Goal: Contribute content: Contribute content

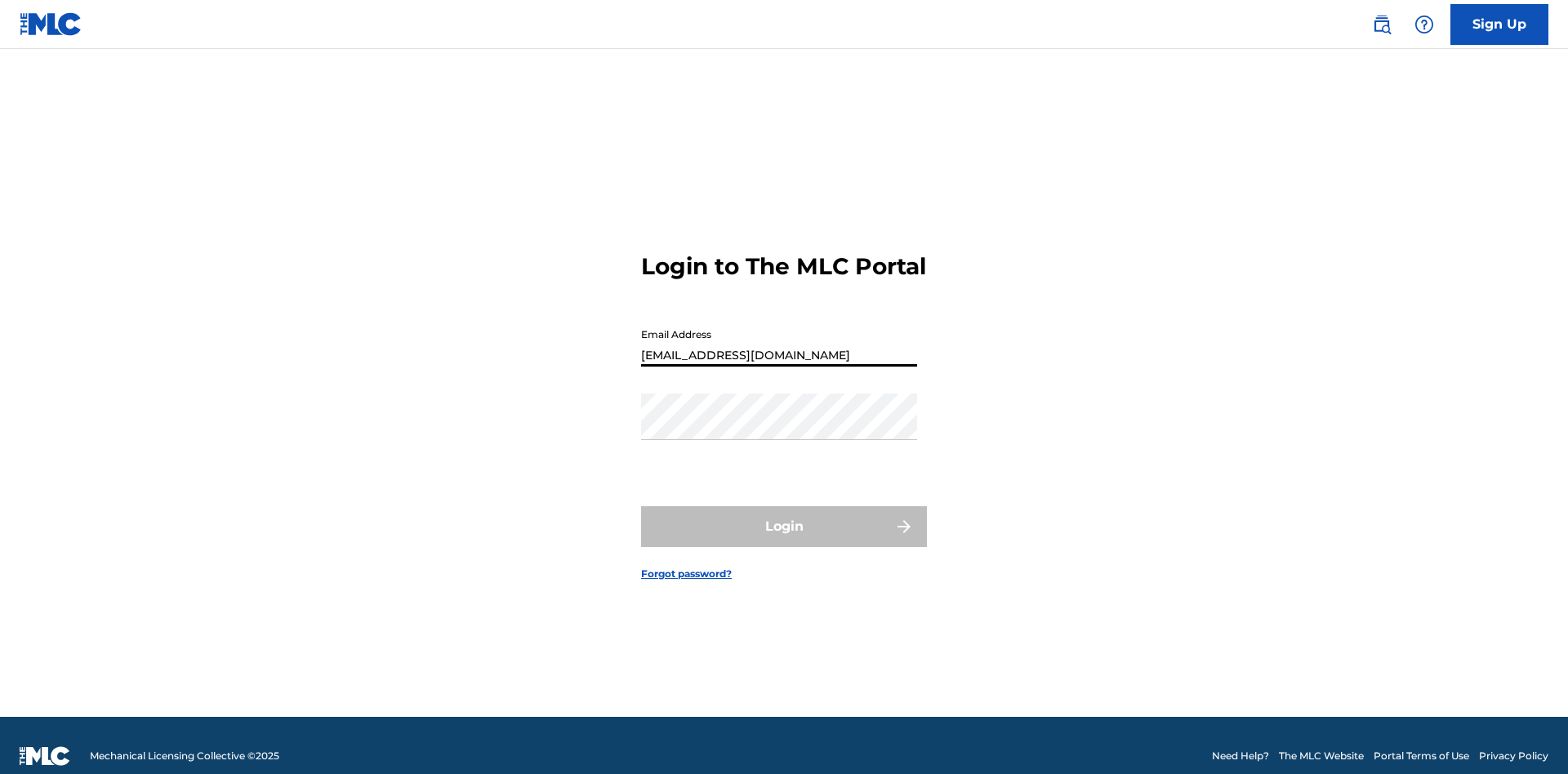
type input "[EMAIL_ADDRESS][DOMAIN_NAME]"
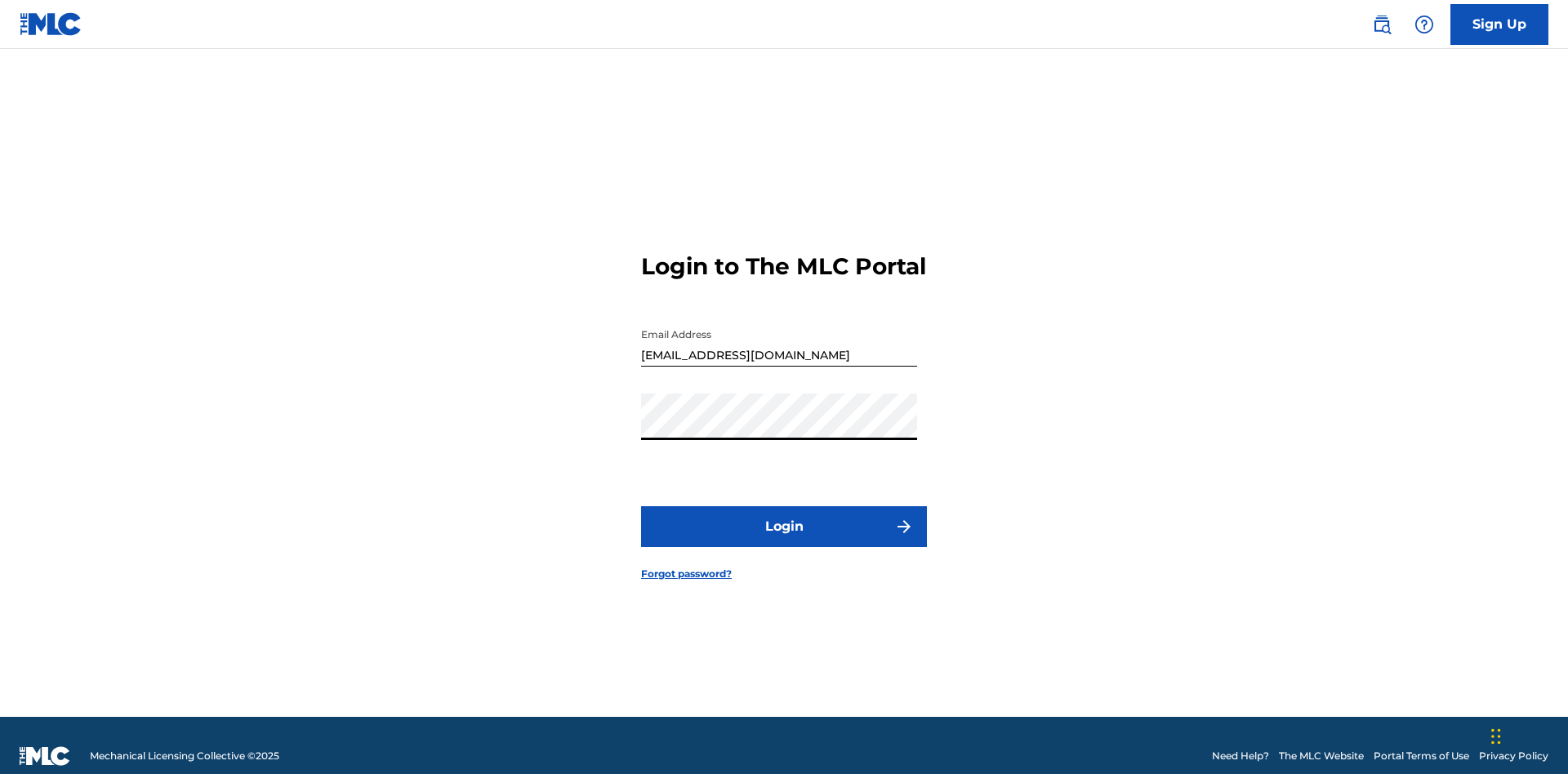
scroll to position [21, 0]
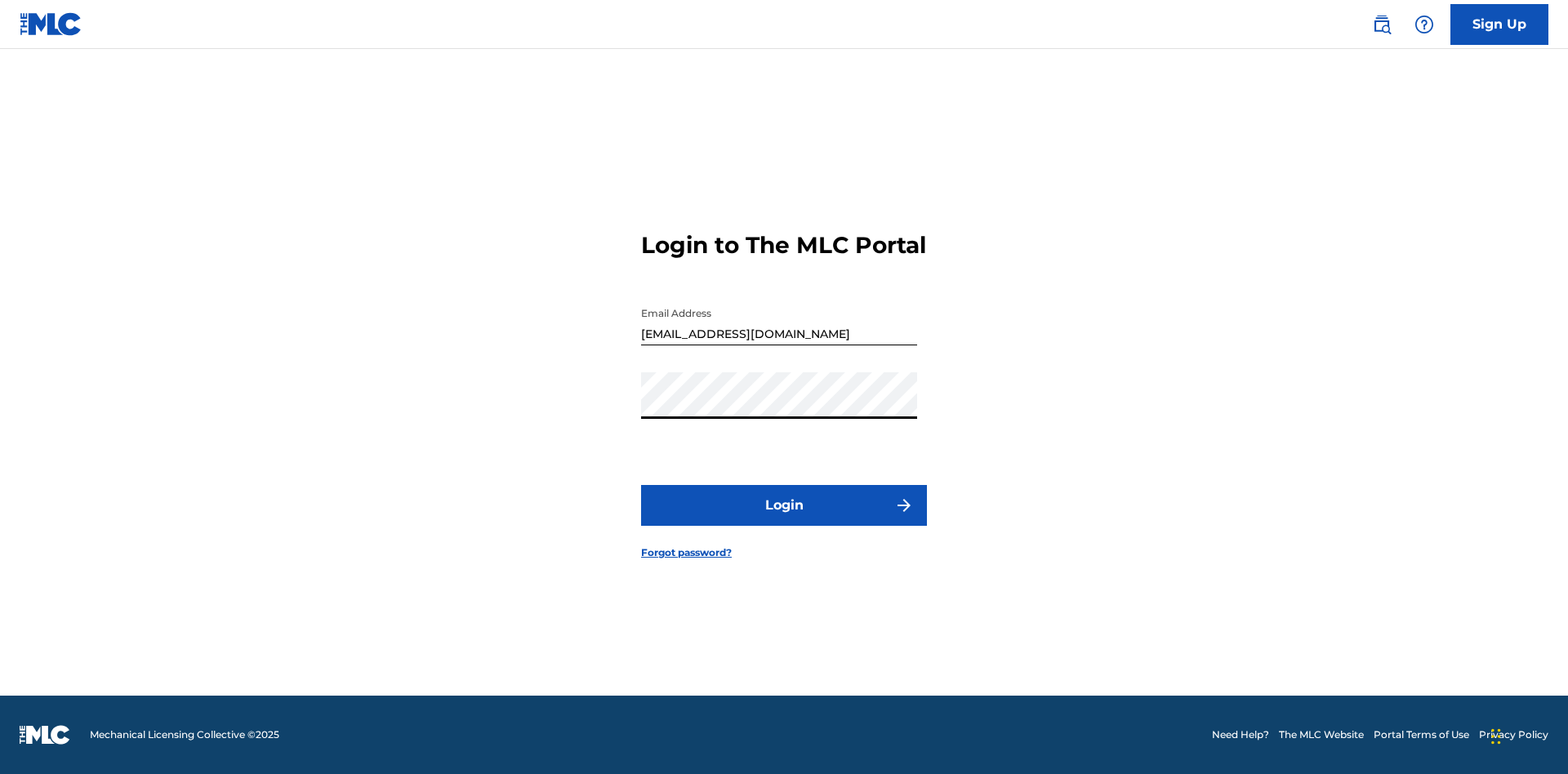
click at [784, 519] on button "Login" at bounding box center [784, 505] width 286 height 41
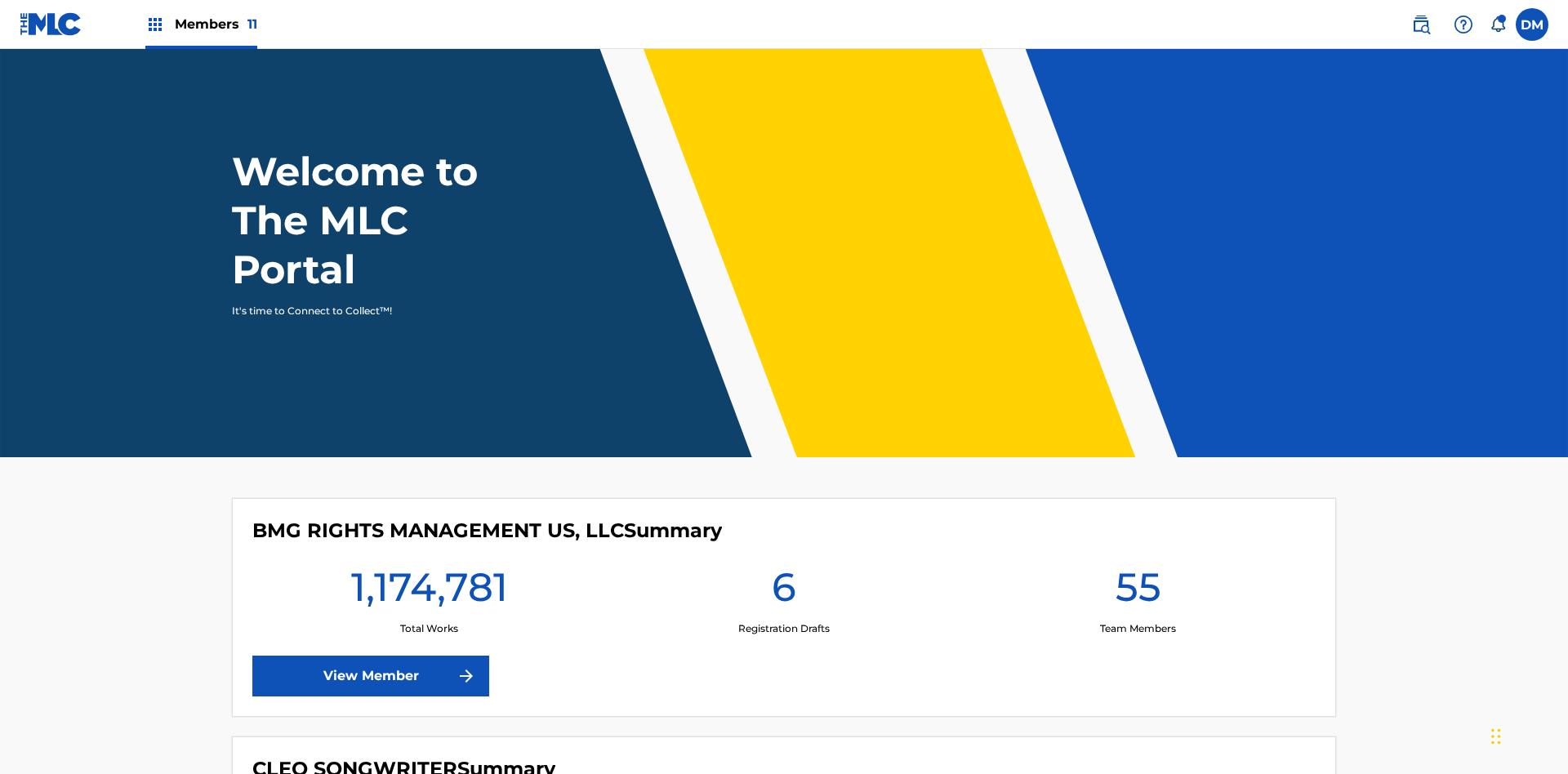
click at [201, 24] on span "Members 11" at bounding box center [216, 24] width 83 height 19
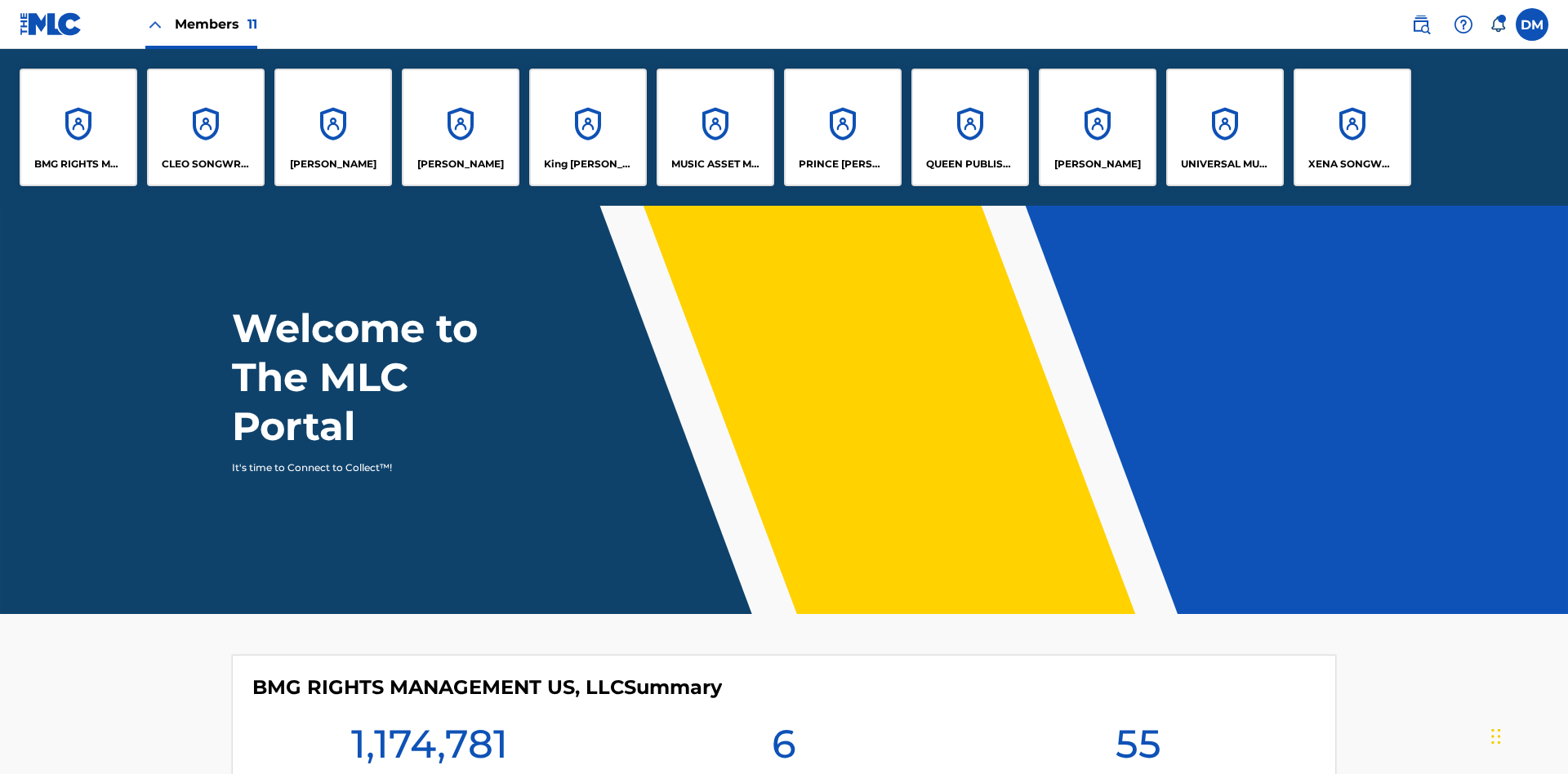
click at [1224, 164] on p "UNIVERSAL MUSIC PUB GROUP" at bounding box center [1226, 164] width 89 height 15
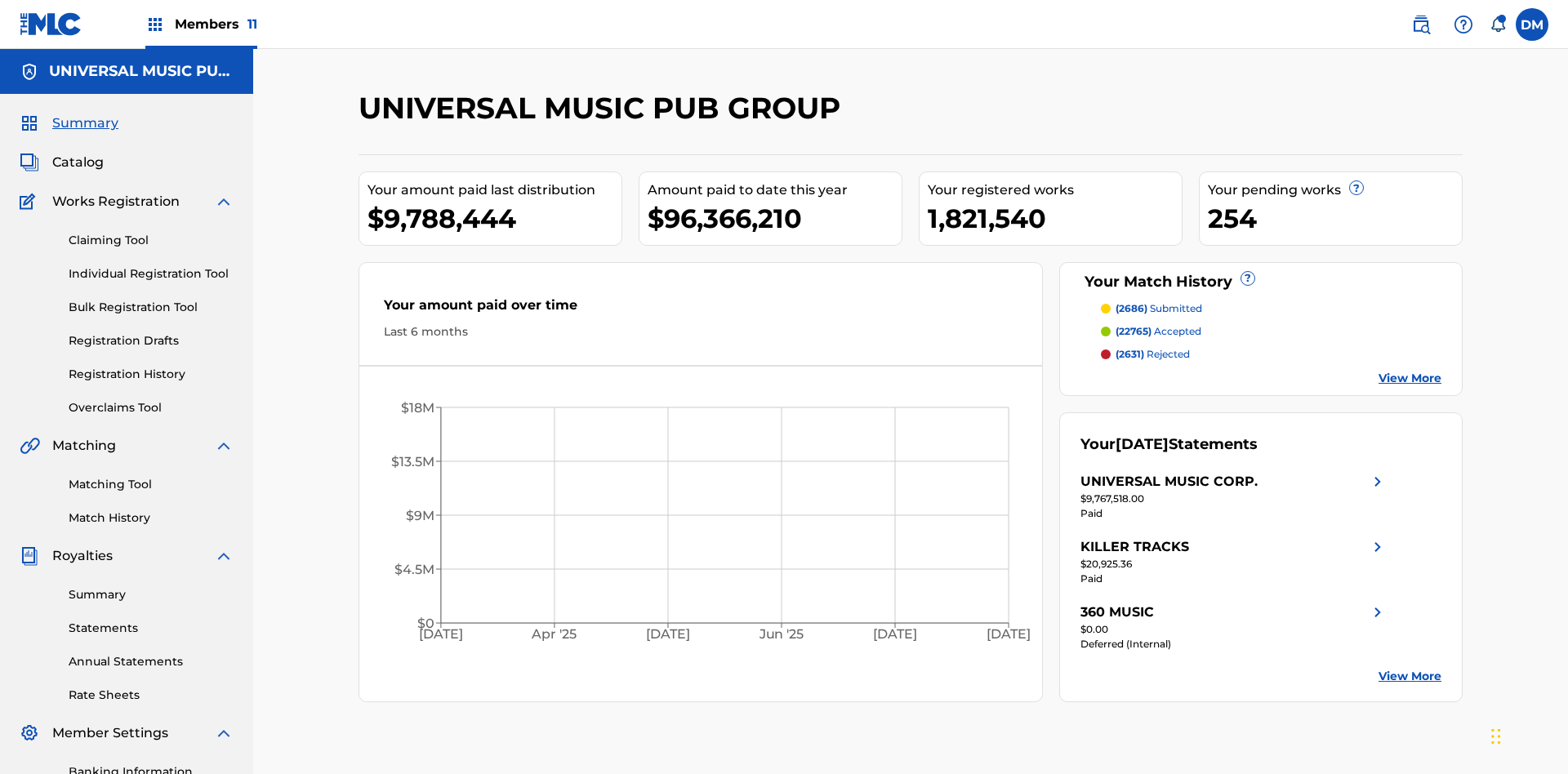
click at [151, 265] on link "Individual Registration Tool" at bounding box center [150, 273] width 165 height 17
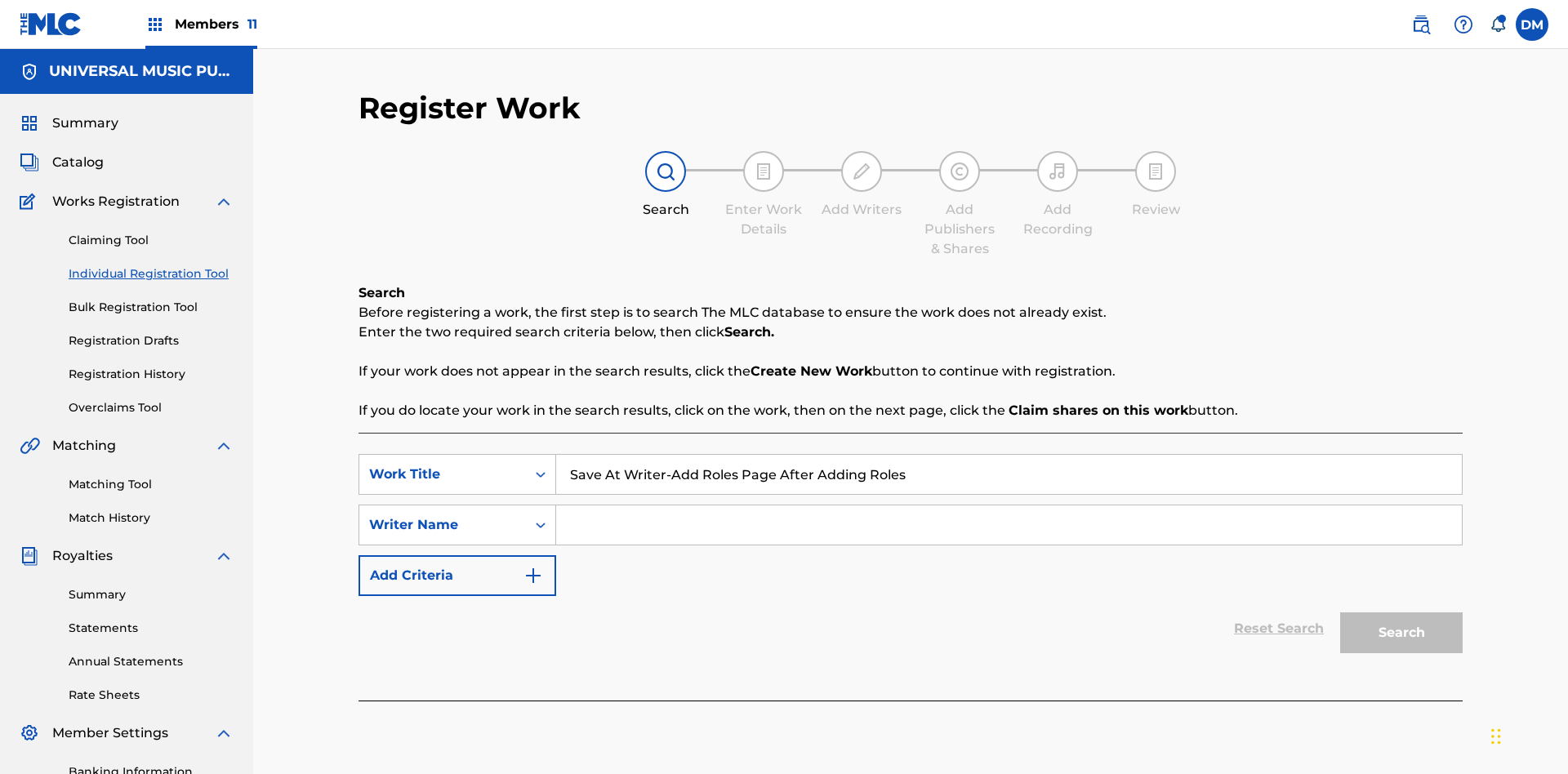
click at [1008, 505] on input "Search Form" at bounding box center [1009, 524] width 905 height 39
click at [1401, 613] on button "Search" at bounding box center [1400, 633] width 123 height 41
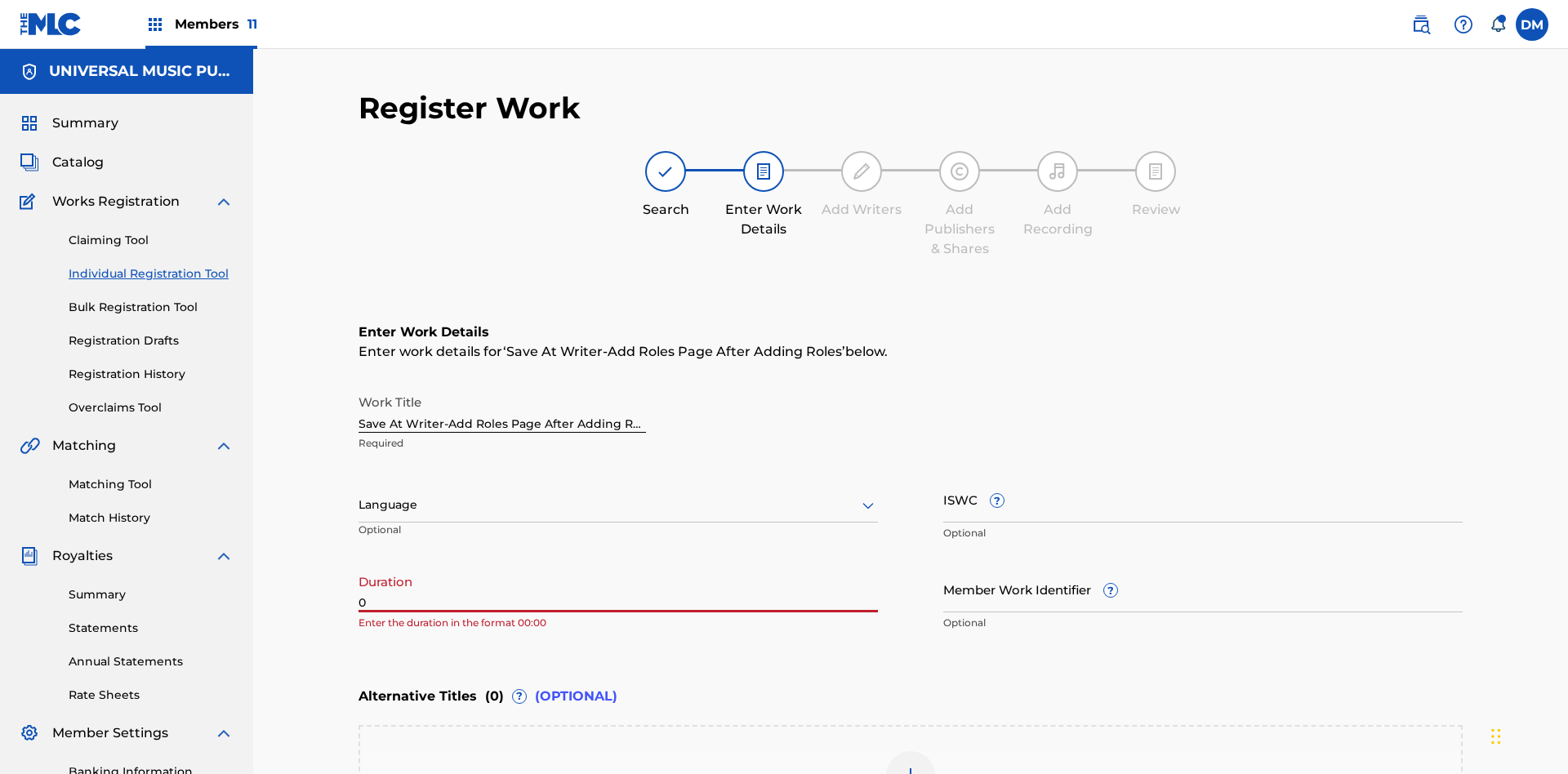
click at [618, 565] on input "0" at bounding box center [618, 588] width 519 height 46
type input "00:00"
click at [868, 495] on icon at bounding box center [868, 505] width 20 height 20
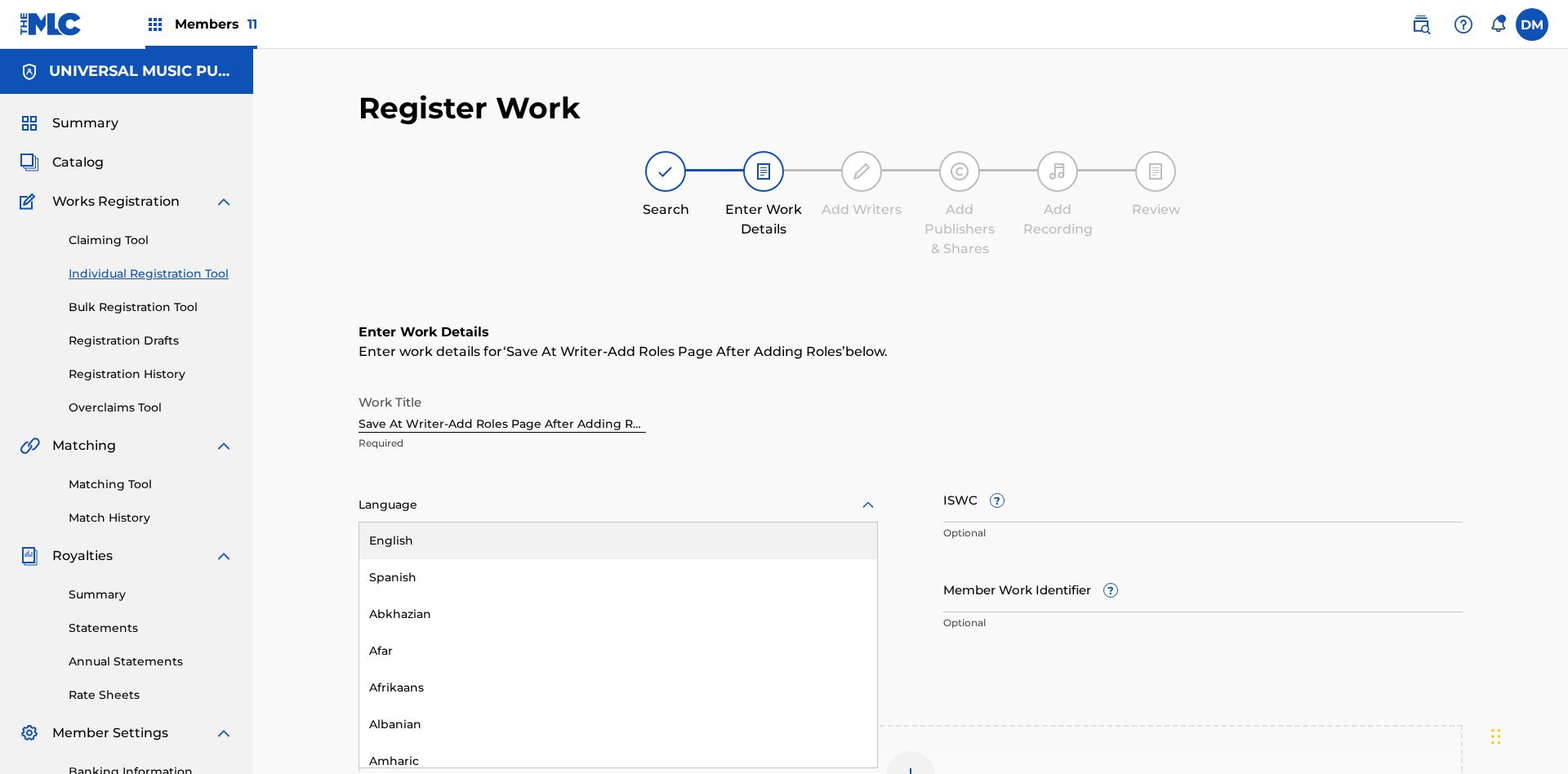
click at [618, 633] on div "Afar" at bounding box center [618, 651] width 518 height 36
click at [1203, 565] on input "Member Work Identifier ?" at bounding box center [1203, 588] width 519 height 46
type input "[PHONE_NUMBER]"
click at [1203, 476] on input "ISWC ?" at bounding box center [1203, 499] width 519 height 46
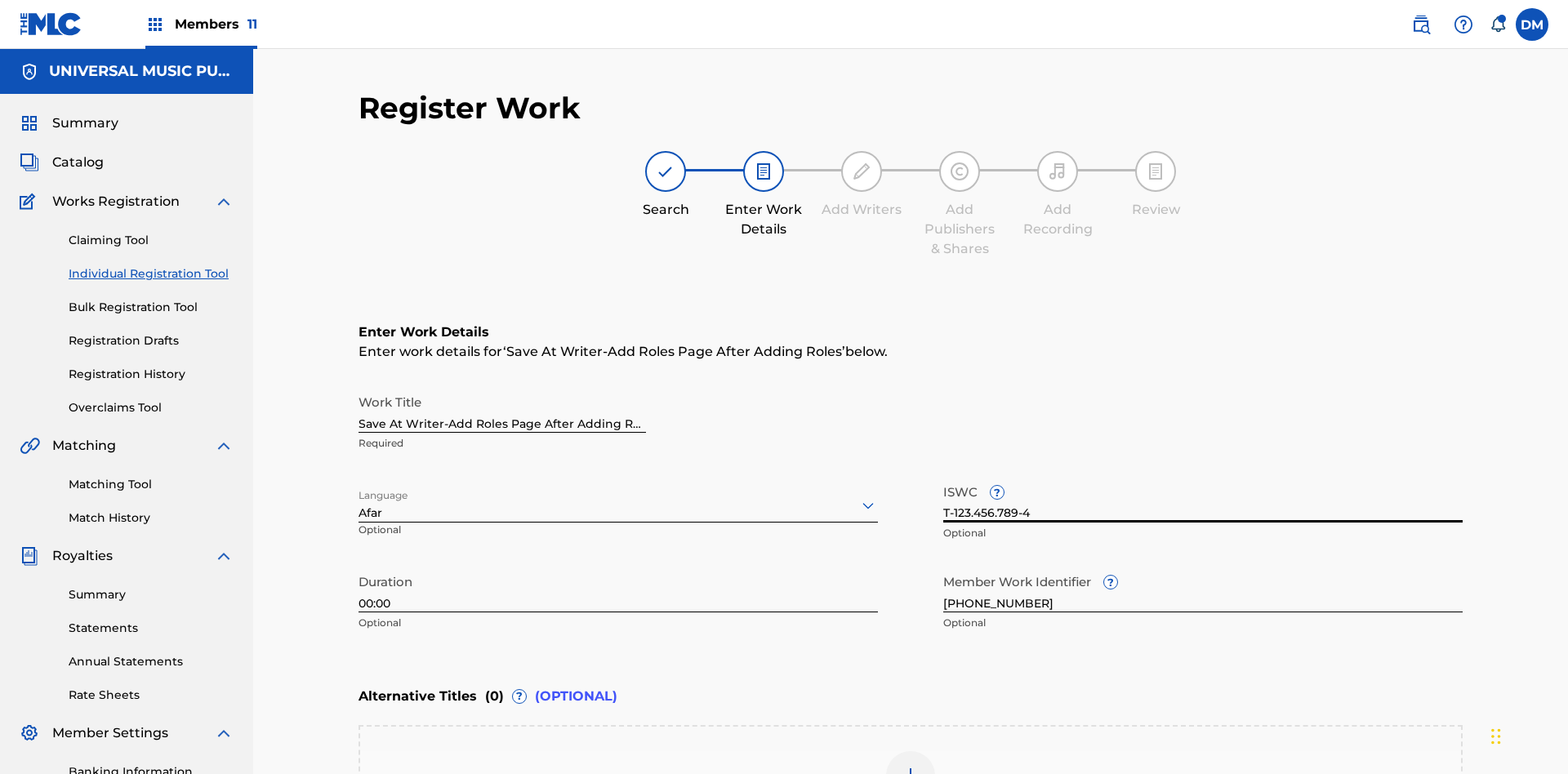
type input "T-123.456.789-4"
click at [911, 766] on img at bounding box center [911, 776] width 20 height 20
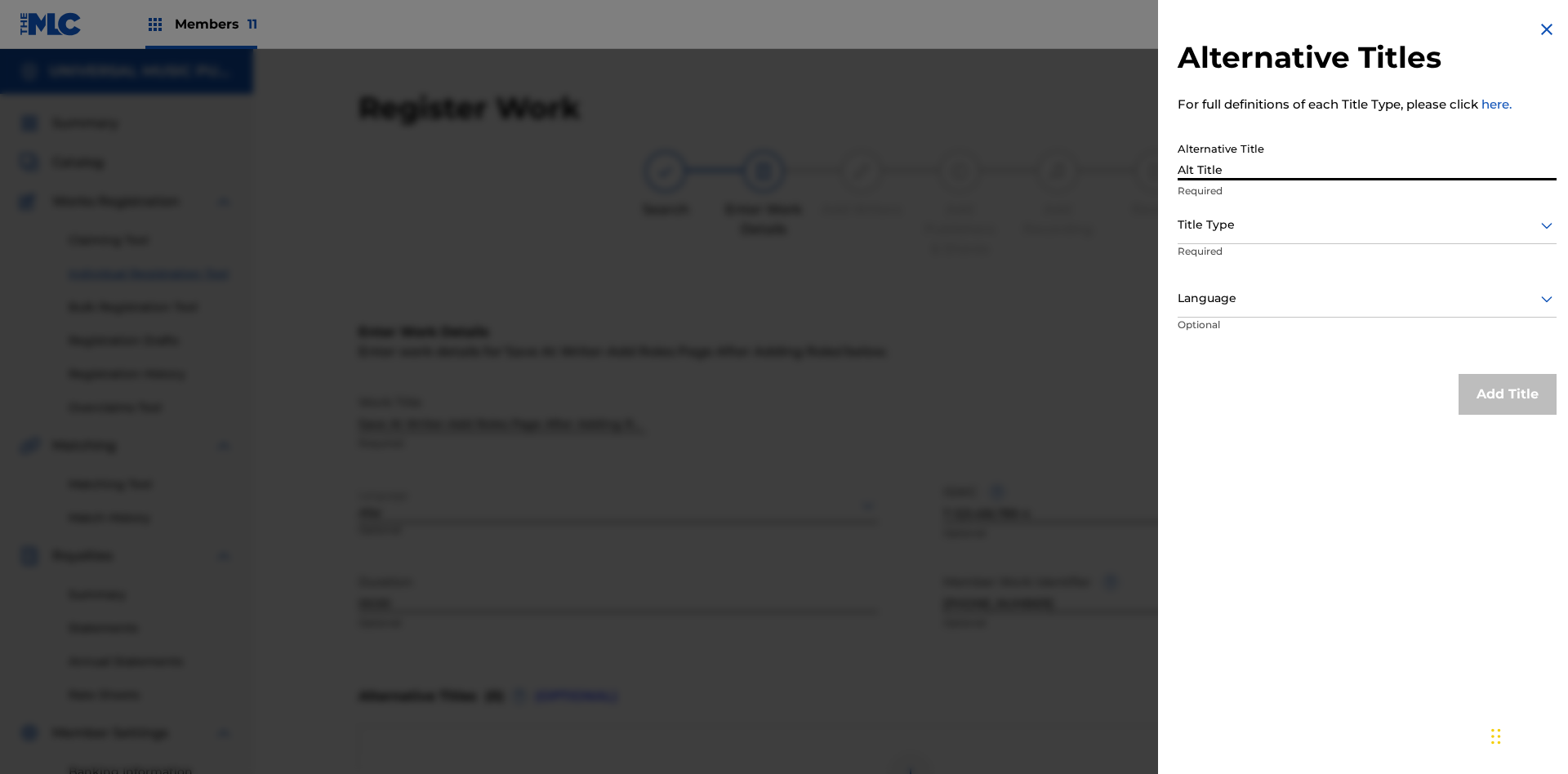
click at [1367, 225] on div at bounding box center [1367, 225] width 379 height 20
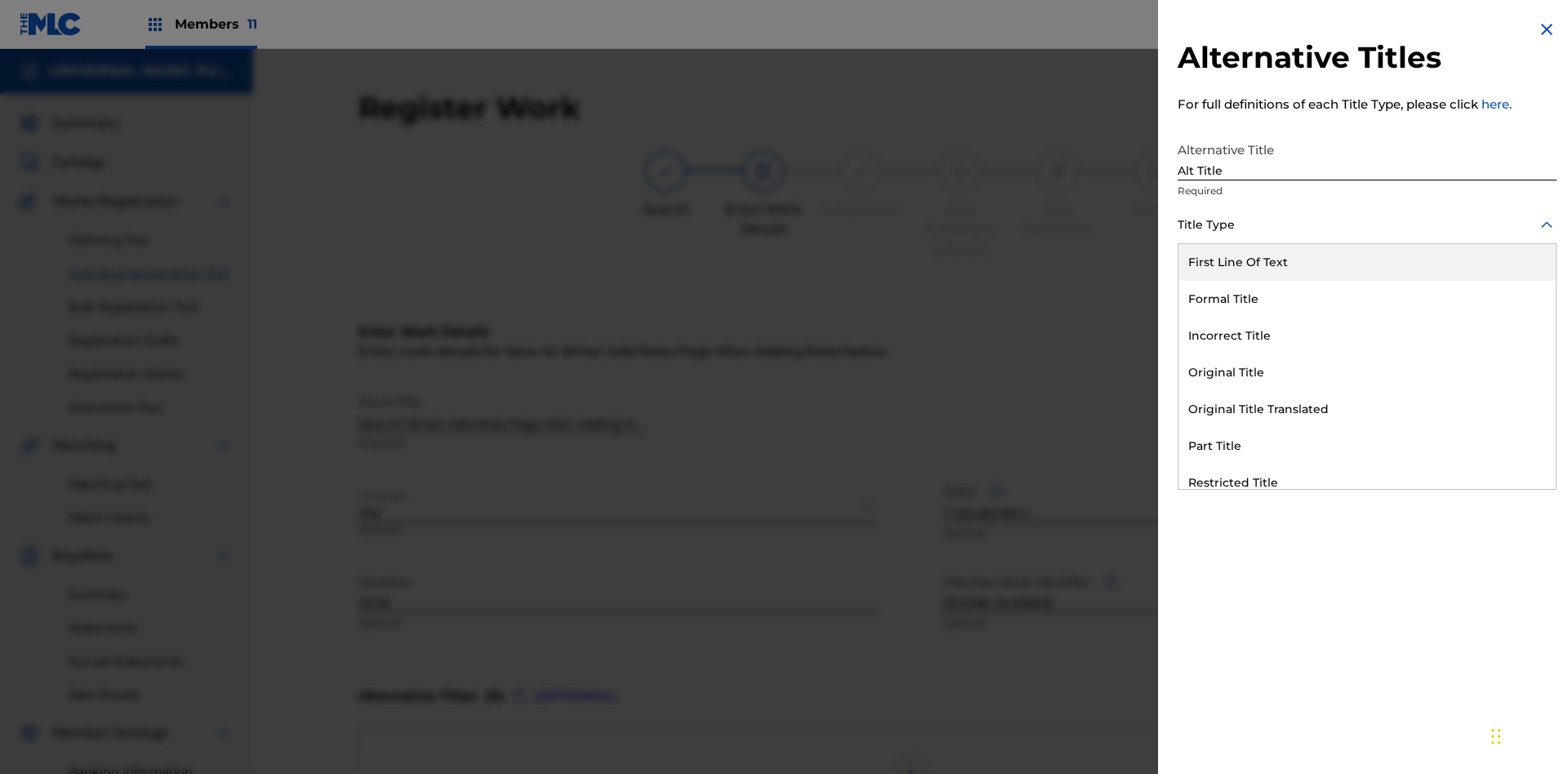
click at [1367, 372] on div "Original Title" at bounding box center [1367, 372] width 377 height 36
click at [1367, 298] on div at bounding box center [1367, 299] width 379 height 20
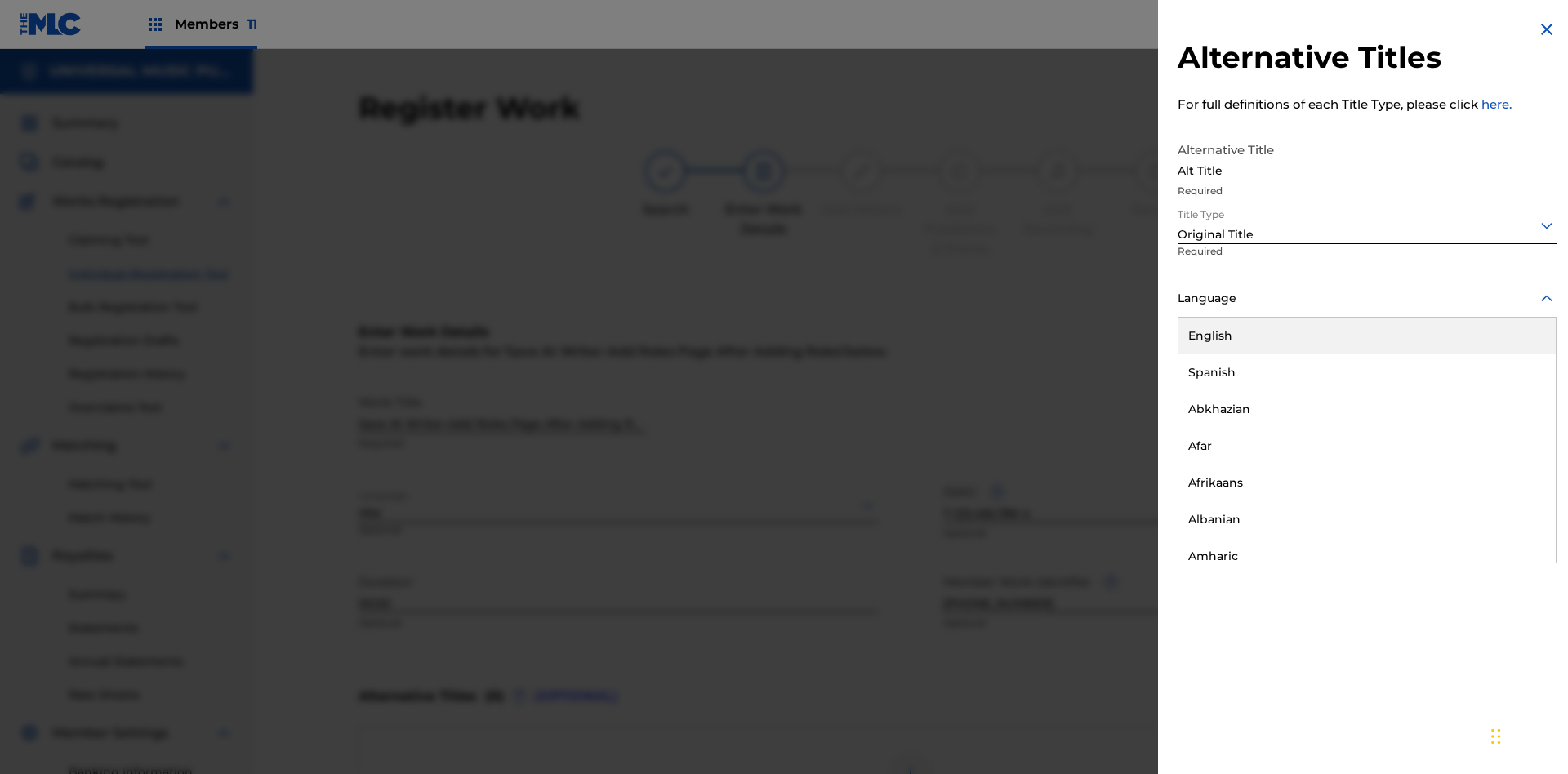
click at [1507, 393] on button "Add Title" at bounding box center [1508, 394] width 98 height 41
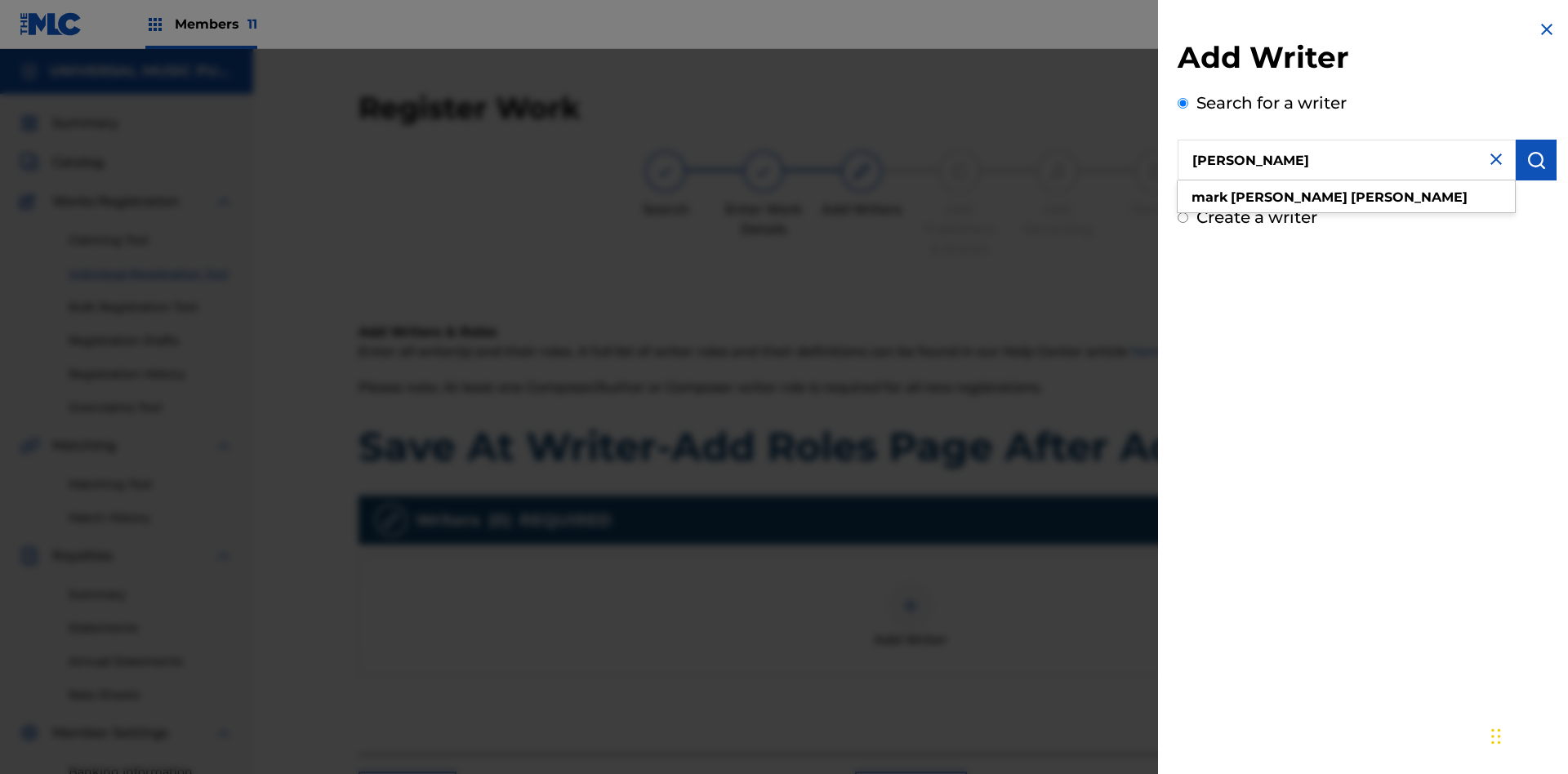
click at [1536, 160] on img "submit" at bounding box center [1536, 160] width 20 height 20
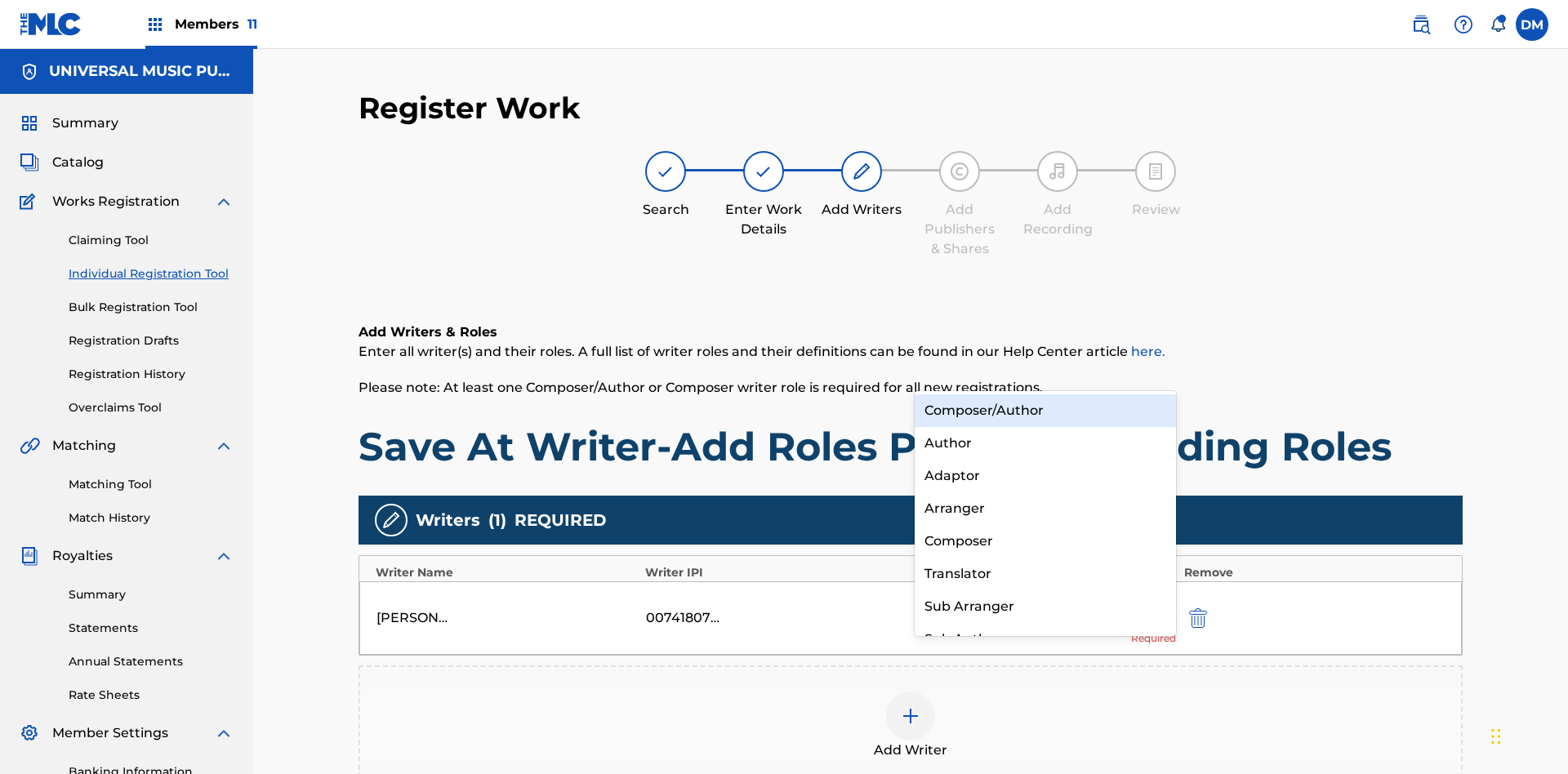
click at [1044, 541] on div "Composer" at bounding box center [1044, 542] width 261 height 33
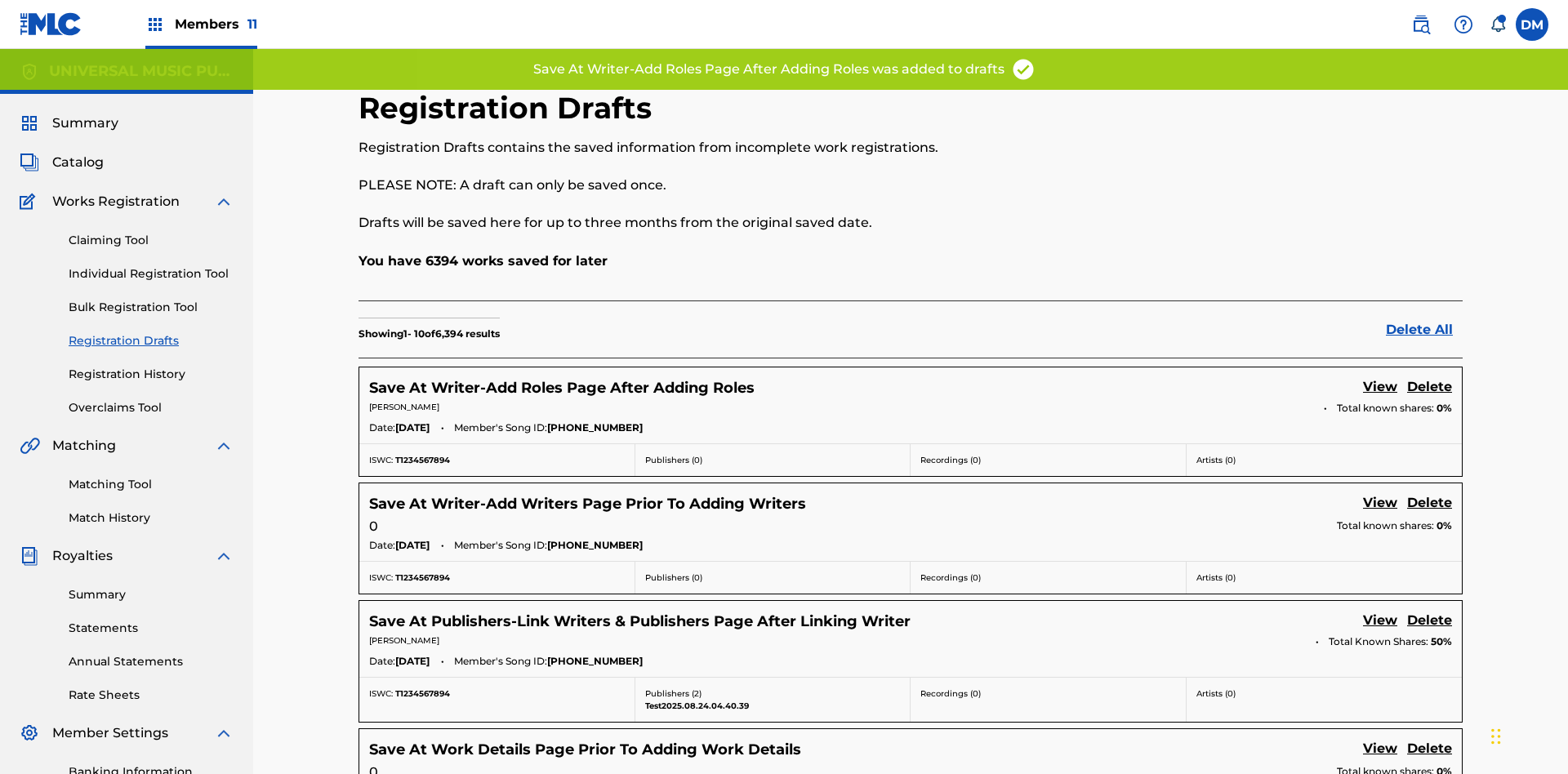
click at [1380, 377] on link "View" at bounding box center [1380, 388] width 35 height 22
